Goal: Information Seeking & Learning: Learn about a topic

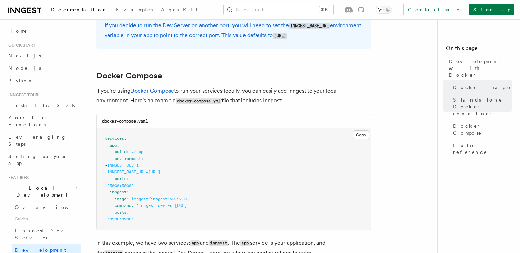
scroll to position [425, 0]
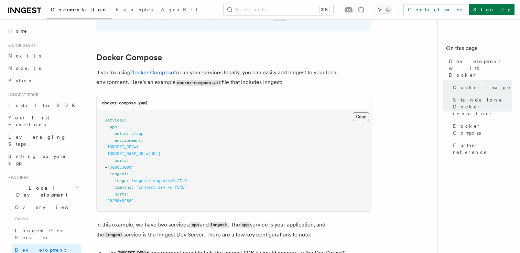
click at [362, 118] on button "Copy Copied" at bounding box center [361, 116] width 16 height 9
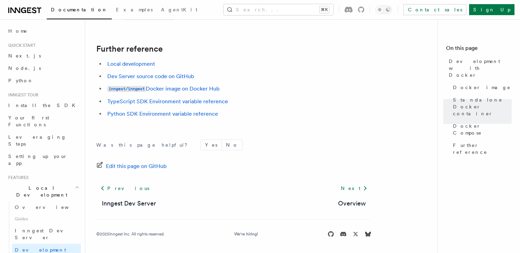
scroll to position [760, 0]
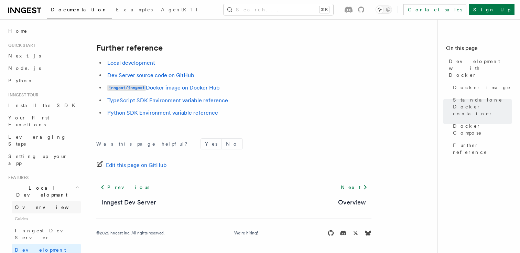
click at [41, 201] on link "Overview" at bounding box center [46, 207] width 69 height 12
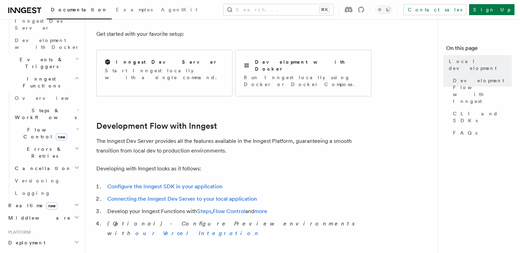
scroll to position [210, 0]
click at [49, 236] on h2 "Deployment" at bounding box center [43, 242] width 75 height 12
click at [42, 248] on link "Overview" at bounding box center [46, 254] width 69 height 12
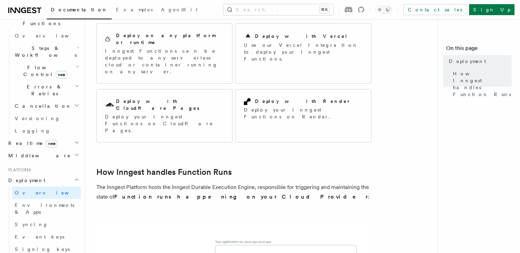
scroll to position [70, 0]
click at [206, 48] on p "Inngest Functions can be deployed to any serverless cloud or container running …" at bounding box center [164, 62] width 119 height 28
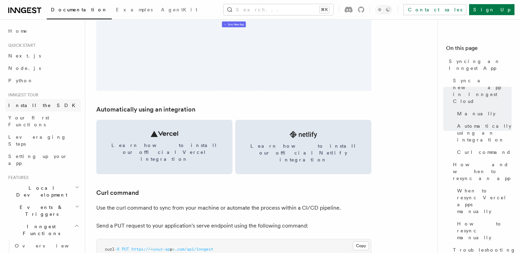
scroll to position [864, 0]
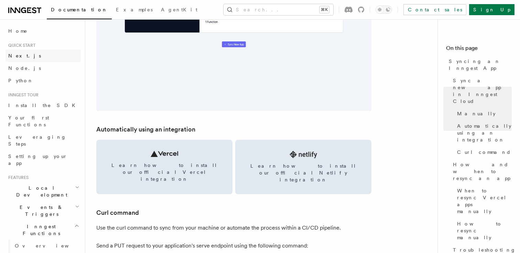
click at [25, 53] on link "Next.js" at bounding box center [43, 56] width 75 height 12
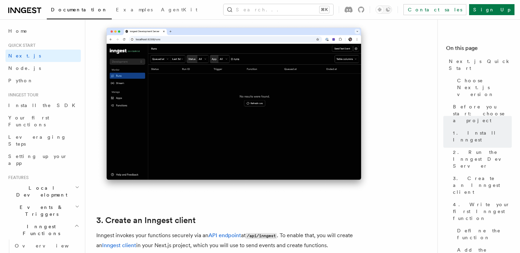
scroll to position [607, 0]
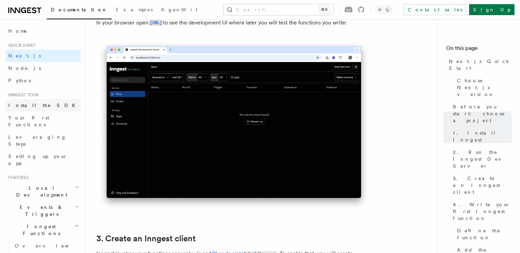
click at [33, 107] on span "Install the SDK" at bounding box center [43, 106] width 71 height 6
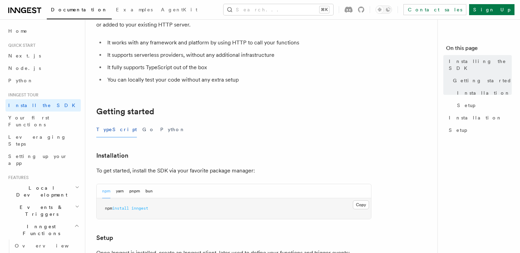
scroll to position [67, 0]
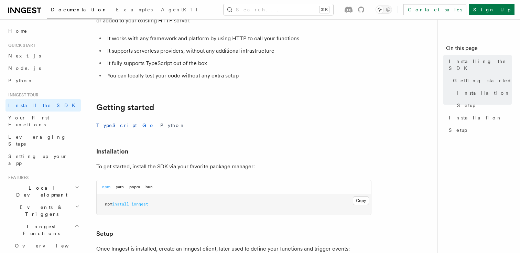
click at [142, 124] on button "Go" at bounding box center [148, 125] width 12 height 15
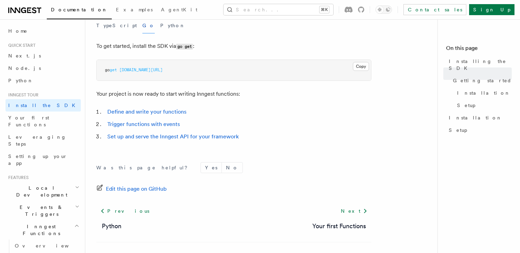
scroll to position [160, 0]
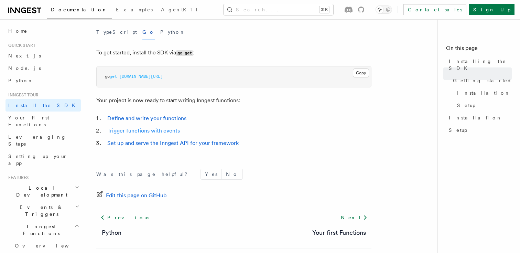
click at [166, 131] on link "Trigger functions with events" at bounding box center [143, 130] width 73 height 7
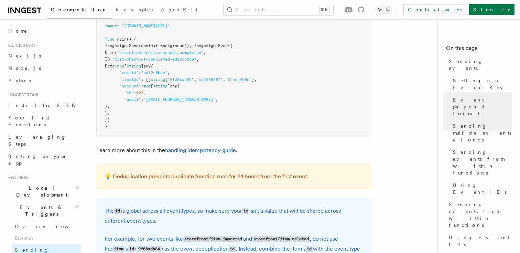
scroll to position [1470, 0]
